Goal: Transaction & Acquisition: Book appointment/travel/reservation

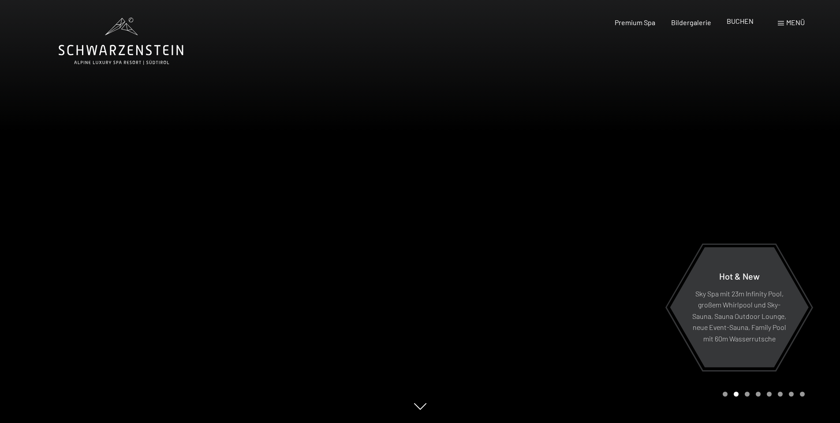
click at [734, 25] on span "BUCHEN" at bounding box center [740, 21] width 27 height 8
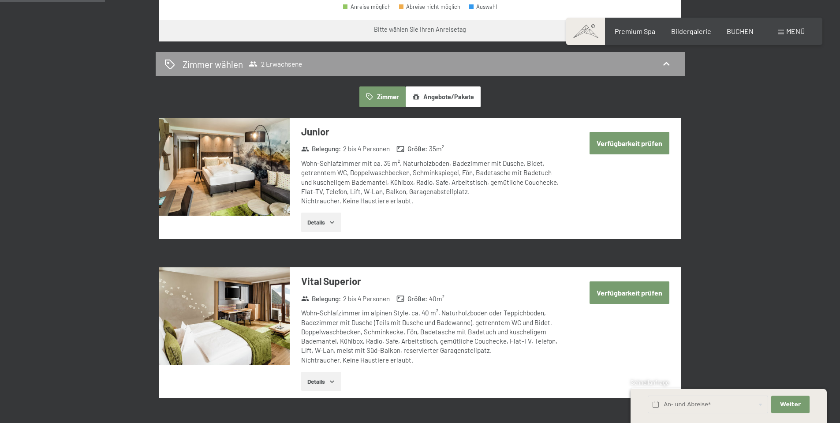
scroll to position [485, 0]
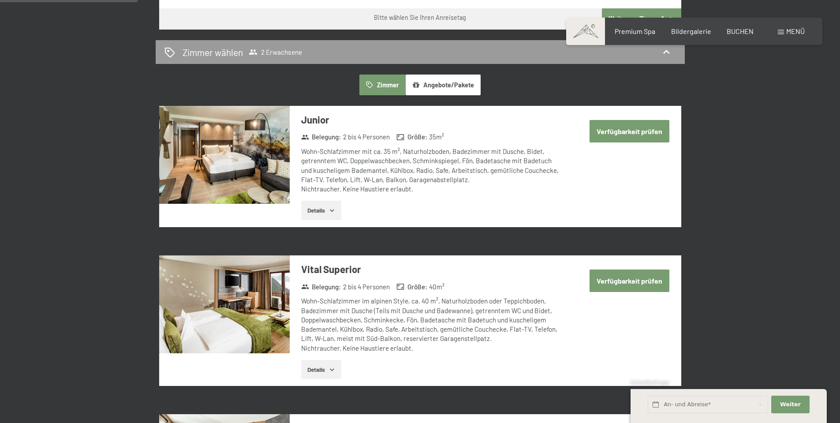
click at [634, 130] on button "Verfügbarkeit prüfen" at bounding box center [630, 131] width 80 height 22
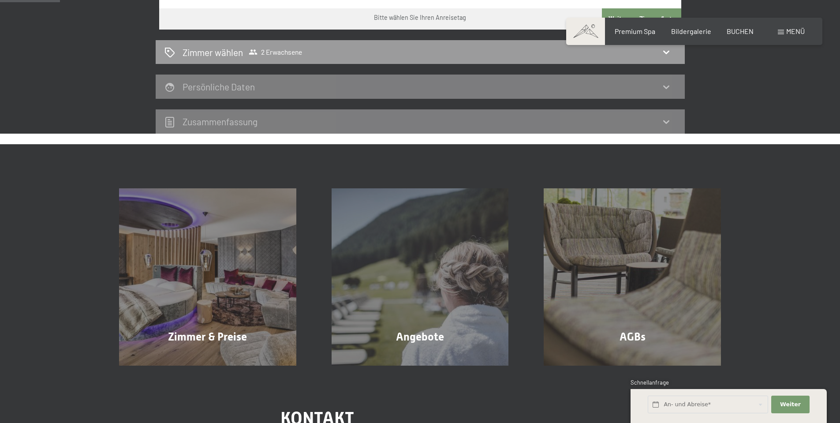
scroll to position [210, 0]
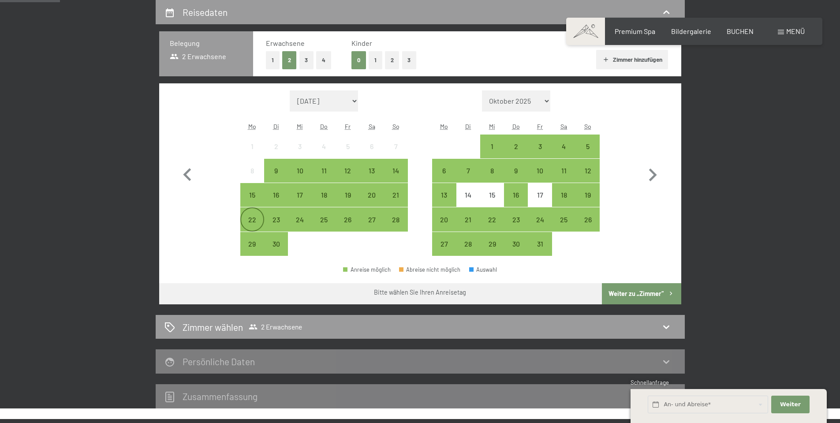
click at [255, 221] on div "22" at bounding box center [252, 227] width 22 height 22
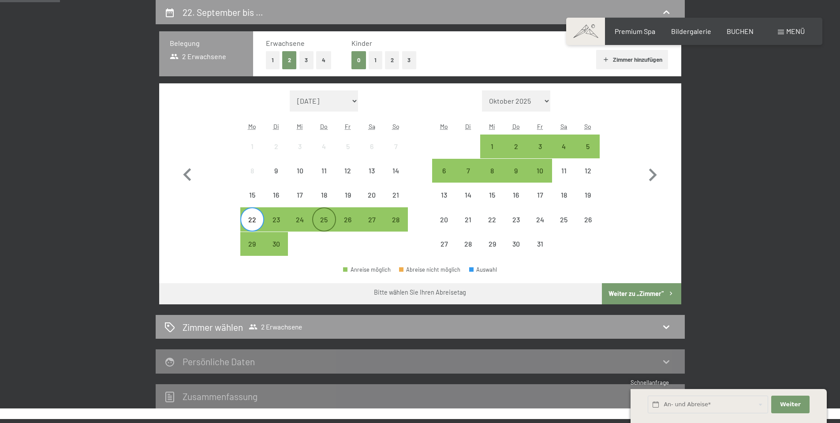
click at [324, 222] on div "25" at bounding box center [324, 227] width 22 height 22
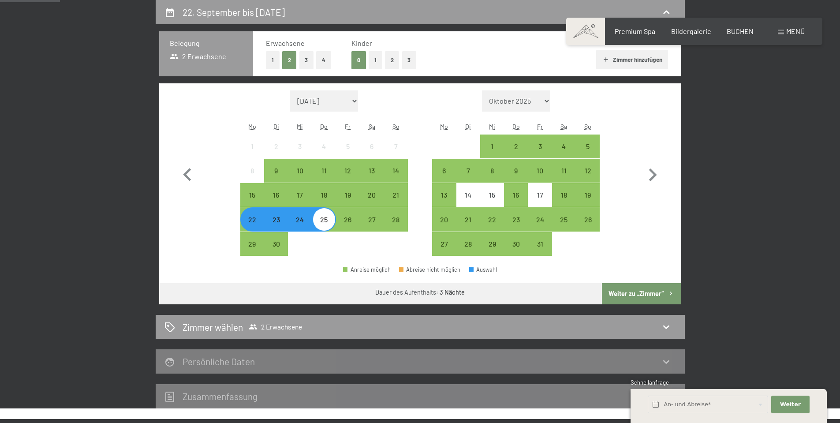
click at [628, 291] on button "Weiter zu „Zimmer“" at bounding box center [641, 293] width 79 height 21
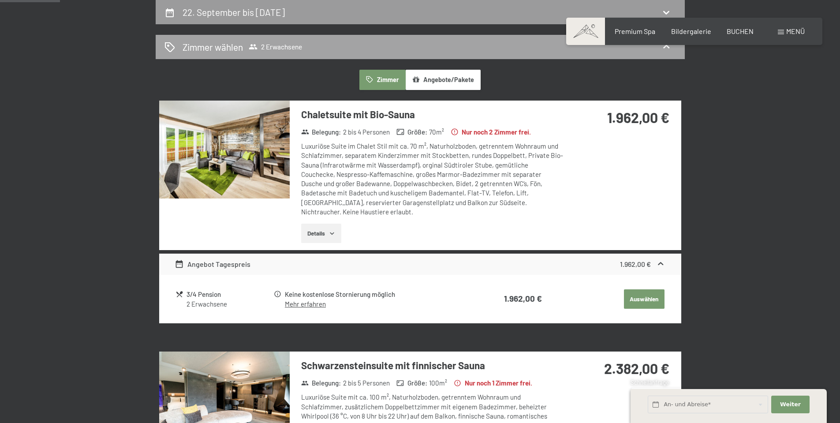
click at [272, 45] on span "2 Erwachsene" at bounding box center [275, 46] width 53 height 9
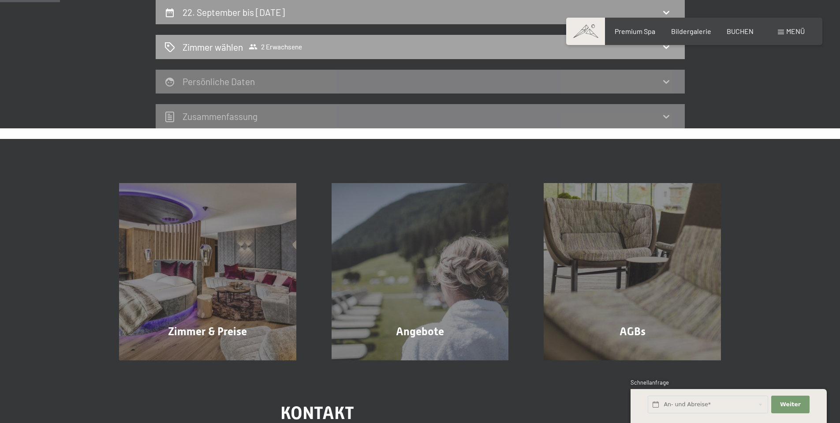
click at [291, 45] on span "2 Erwachsene" at bounding box center [275, 46] width 53 height 9
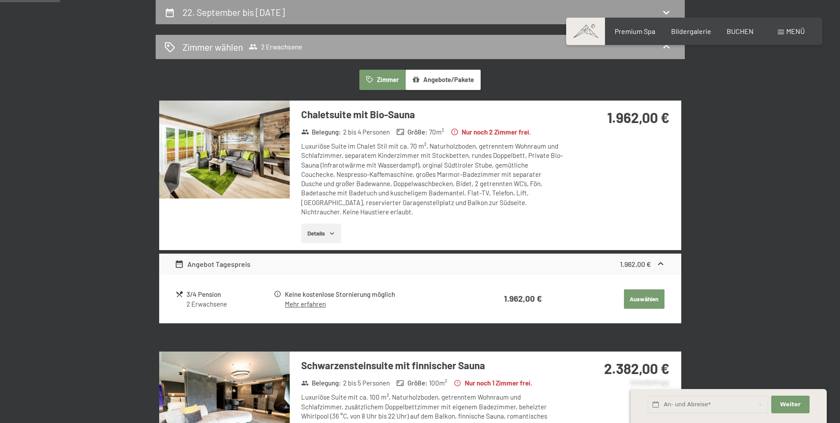
click at [298, 46] on span "2 Erwachsene" at bounding box center [275, 46] width 53 height 9
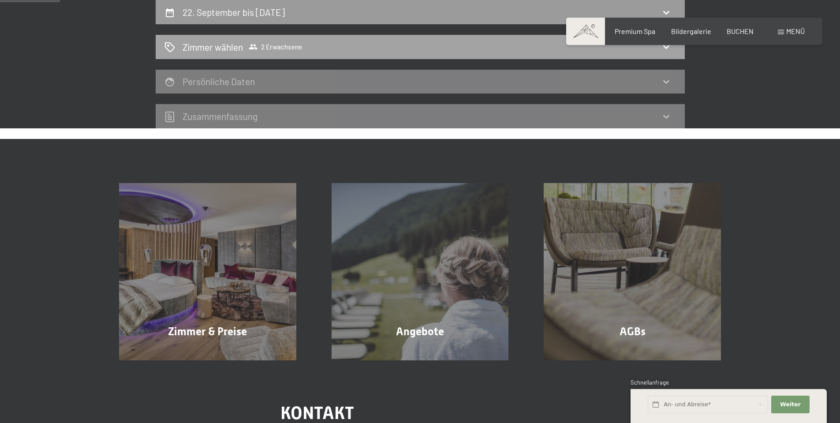
click at [287, 44] on span "2 Erwachsene" at bounding box center [275, 46] width 53 height 9
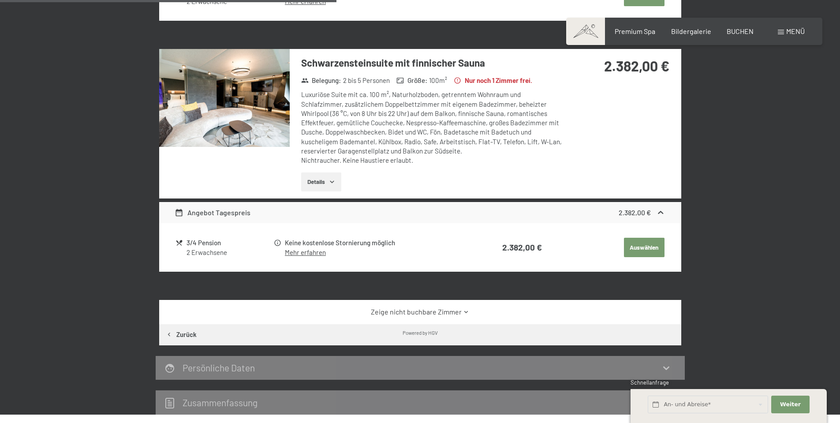
scroll to position [265, 0]
